Goal: Task Accomplishment & Management: Use online tool/utility

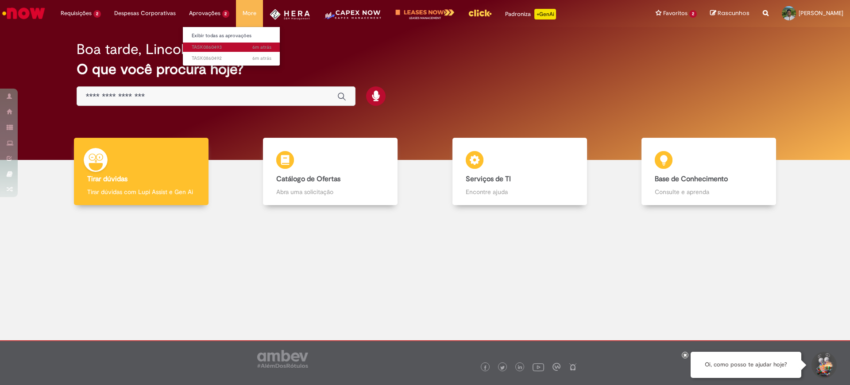
click at [237, 50] on span "6m atrás 6 minutos atrás TASK0860493" at bounding box center [232, 47] width 80 height 7
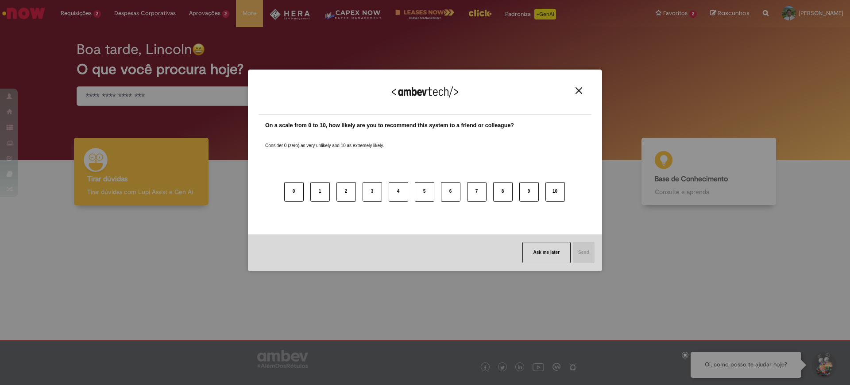
click at [579, 94] on button "Close" at bounding box center [579, 91] width 12 height 8
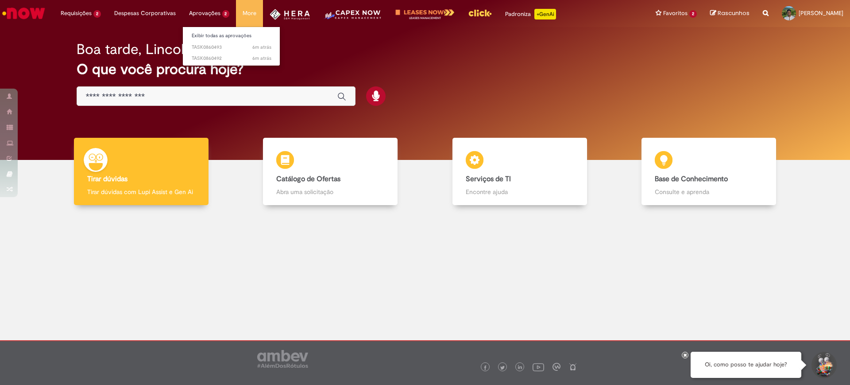
click at [210, 15] on li "Aprovações 2 Exibir todas as aprovações 6m atrás 6 minutos atrás TASK0860493 6m…" at bounding box center [209, 13] width 54 height 27
click at [221, 48] on span "6m atrás 6 minutos atrás TASK0860493" at bounding box center [232, 47] width 80 height 7
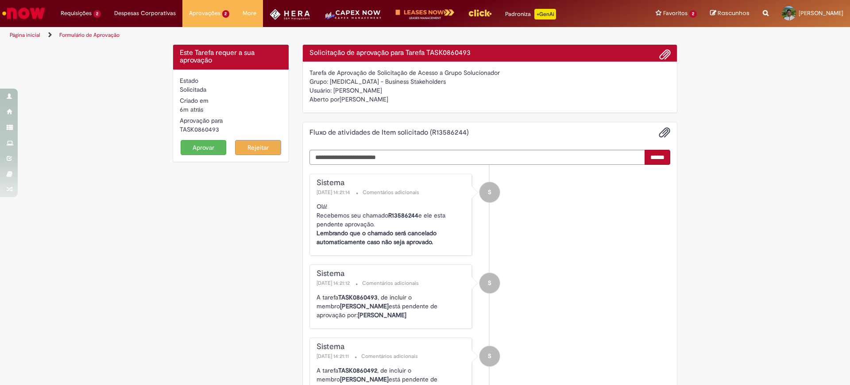
click at [199, 147] on button "Aprovar" at bounding box center [204, 147] width 46 height 15
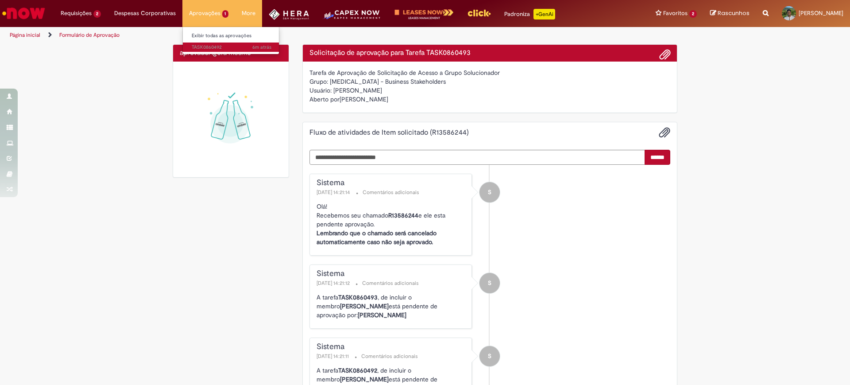
click at [223, 47] on span "6m atrás 6 minutos atrás TASK0860492" at bounding box center [232, 47] width 80 height 7
click at [208, 48] on span "6m atrás 6 minutos atrás TASK0860492" at bounding box center [232, 47] width 80 height 7
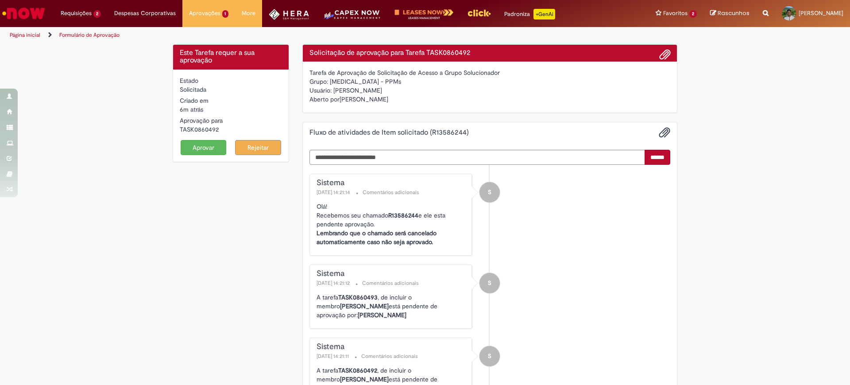
click at [205, 144] on button "Aprovar" at bounding box center [204, 147] width 46 height 15
